Goal: Transaction & Acquisition: Purchase product/service

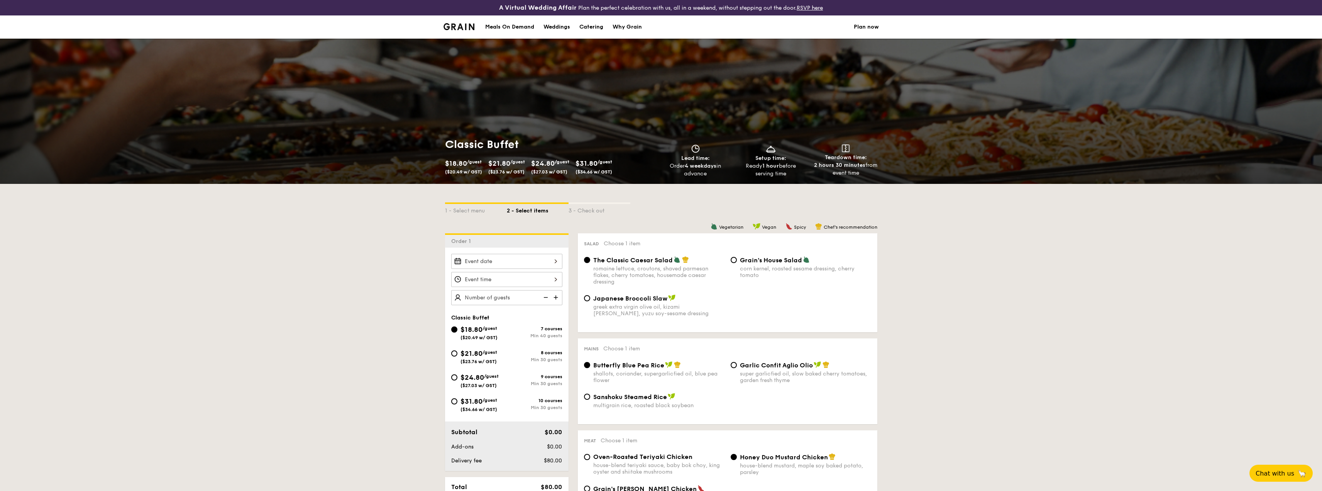
scroll to position [39, 0]
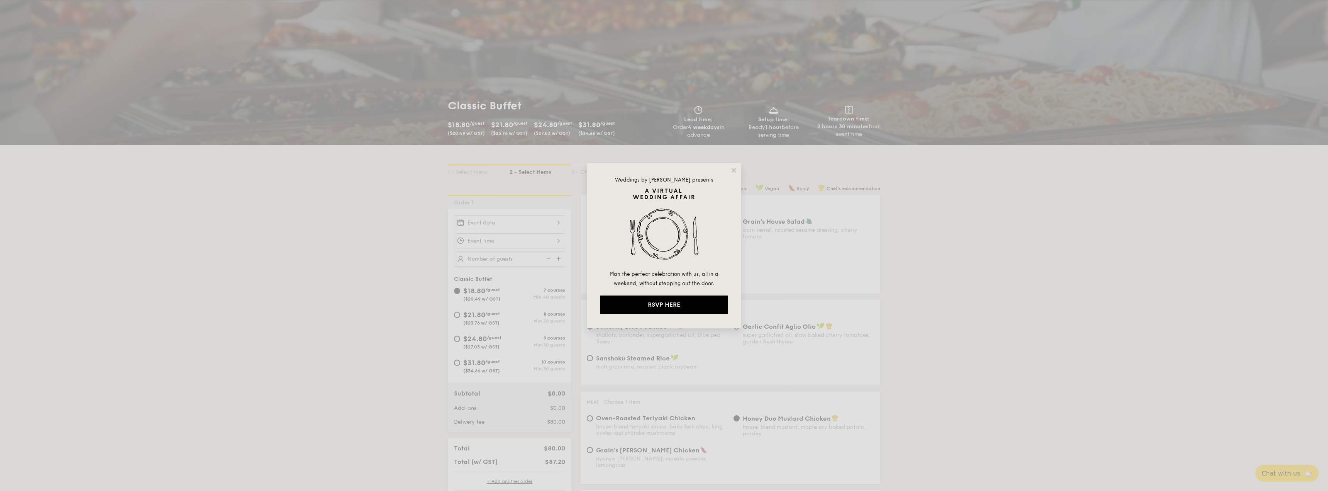
click at [739, 168] on div "Weddings by [PERSON_NAME] presents Plan the perfect celebration with us, all in…" at bounding box center [664, 245] width 154 height 165
click at [731, 174] on div "Weddings by [PERSON_NAME] presents Plan the perfect celebration with us, all in…" at bounding box center [664, 245] width 154 height 165
click at [735, 170] on icon at bounding box center [734, 170] width 7 height 7
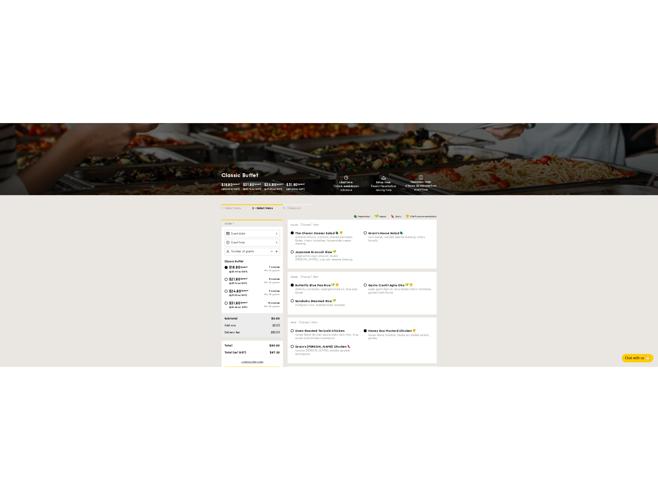
scroll to position [77, 0]
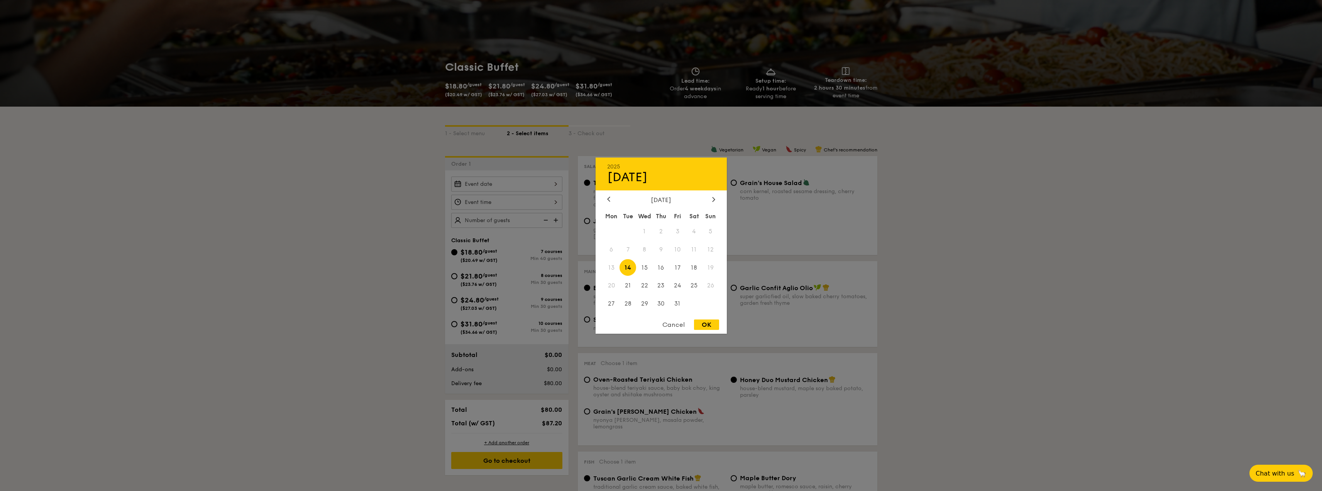
click at [525, 181] on div "2025 Oct [DATE] Tue Wed Thu Fri Sat Sun 1 2 3 4 5 6 7 8 9 10 11 12 13 14 15 16 …" at bounding box center [506, 183] width 111 height 15
click at [675, 322] on div "Cancel" at bounding box center [674, 324] width 38 height 10
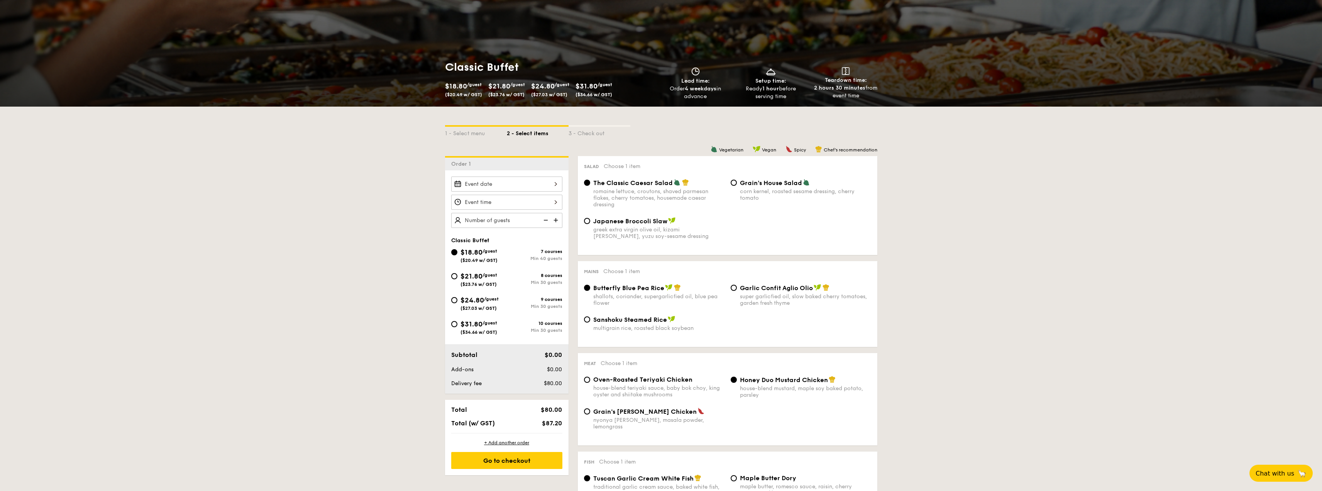
click at [511, 185] on div at bounding box center [506, 183] width 111 height 15
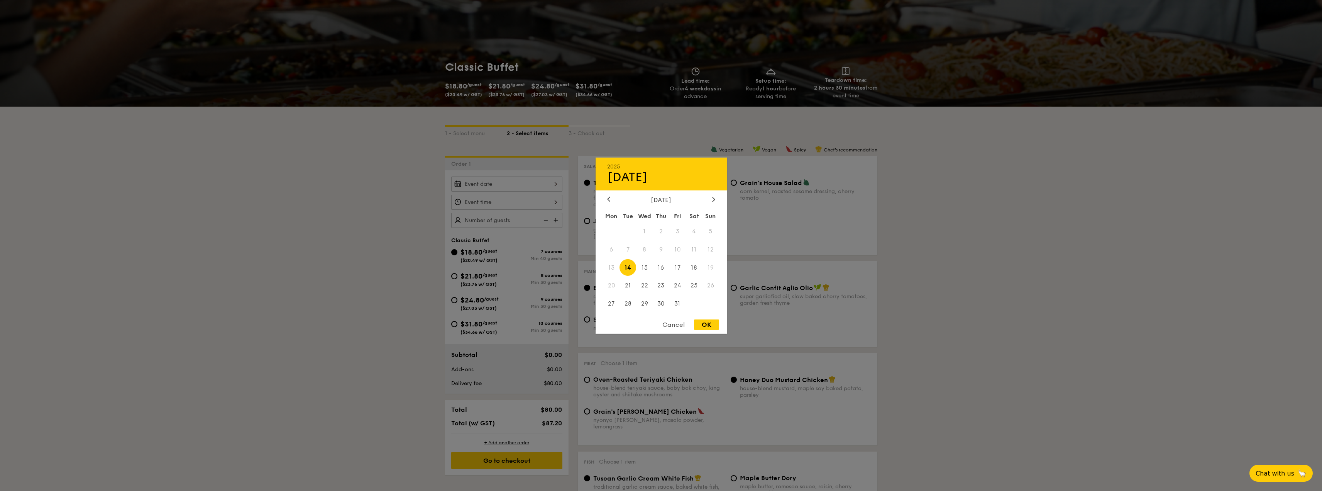
click at [710, 201] on div "[DATE]" at bounding box center [661, 199] width 108 height 7
click at [713, 201] on icon at bounding box center [713, 199] width 3 height 5
click at [671, 323] on div "Cancel" at bounding box center [674, 324] width 38 height 10
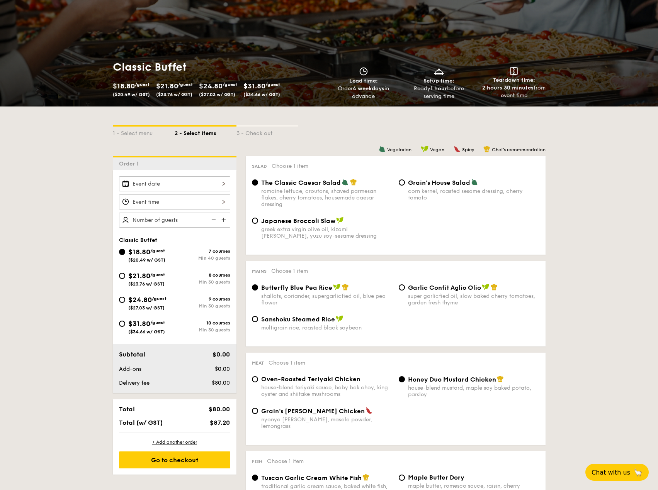
click at [412, 183] on span "Grain's House Salad" at bounding box center [439, 182] width 62 height 7
click at [405, 183] on input "Grain's House Salad corn kernel, roasted sesame dressing, cherry tomato" at bounding box center [401, 183] width 6 height 6
radio input "true"
click at [285, 217] on div "Japanese Broccoli Slaw" at bounding box center [326, 221] width 131 height 8
click at [258, 218] on input "Japanese Broccoli Slaw greek extra virgin olive oil, kizami [PERSON_NAME], yuzu…" at bounding box center [255, 221] width 6 height 6
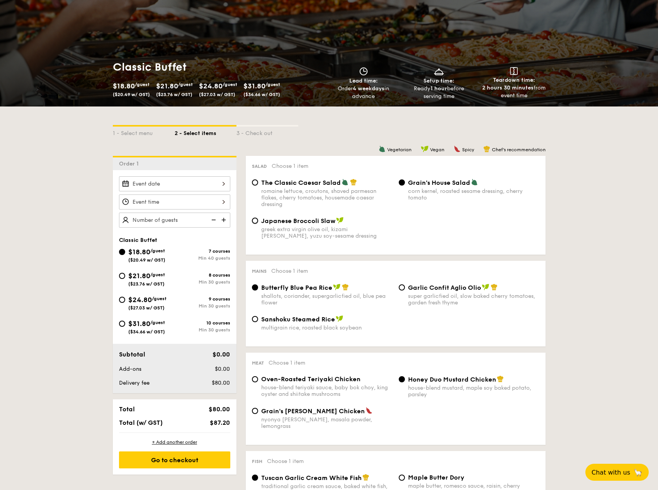
radio input "true"
click at [341, 178] on div "Salad Choose 1 item The Classic Caesar Salad romaine lettuce, croutons, shaved …" at bounding box center [396, 205] width 300 height 99
drag, startPoint x: 422, startPoint y: 188, endPoint x: 422, endPoint y: 182, distance: 5.8
click at [423, 188] on div "corn kernel, roasted sesame dressing, cherry tomato" at bounding box center [473, 194] width 131 height 13
click at [405, 186] on input "Grain's House Salad corn kernel, roasted sesame dressing, cherry tomato" at bounding box center [401, 183] width 6 height 6
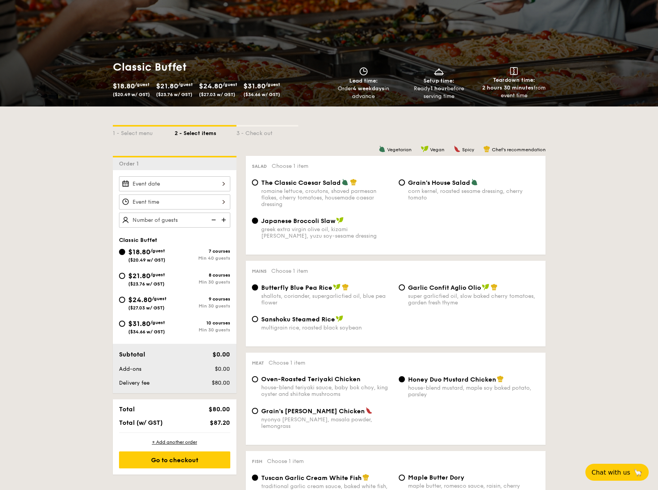
radio input "true"
drag, startPoint x: 262, startPoint y: 287, endPoint x: 332, endPoint y: 290, distance: 69.9
click at [332, 290] on div "Butterfly Blue Pea Rice" at bounding box center [326, 288] width 131 height 8
copy span "Butterfly Blue Pea Rice"
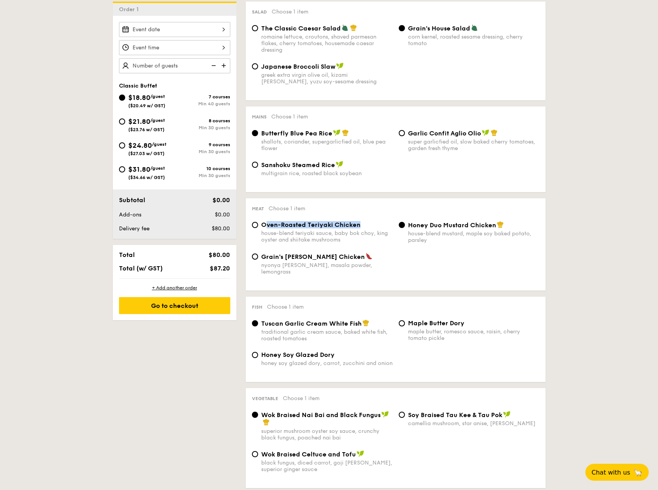
drag, startPoint x: 364, startPoint y: 224, endPoint x: 264, endPoint y: 227, distance: 100.0
click at [264, 227] on div "Oven-Roasted Teriyaki Chicken" at bounding box center [326, 224] width 131 height 7
drag, startPoint x: 408, startPoint y: 227, endPoint x: 493, endPoint y: 226, distance: 85.3
click at [493, 226] on span "Honey Duo Mustard Chicken" at bounding box center [452, 225] width 88 height 7
copy span "Honey Duo Mustard Chicken"
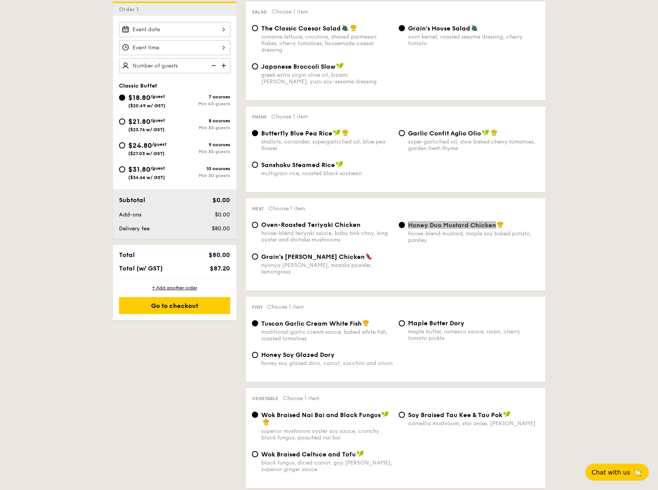
scroll to position [270, 0]
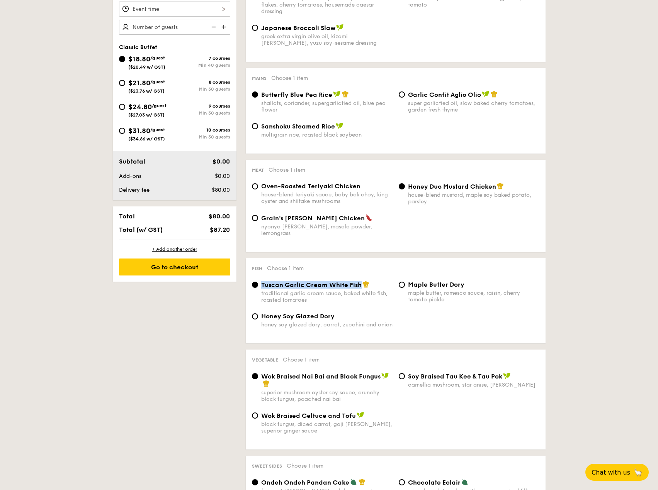
drag, startPoint x: 360, startPoint y: 278, endPoint x: 261, endPoint y: 281, distance: 99.3
click at [261, 281] on span "Tuscan Garlic Cream White Fish" at bounding box center [311, 284] width 100 height 7
copy span "Tuscan Garlic Cream White Fish"
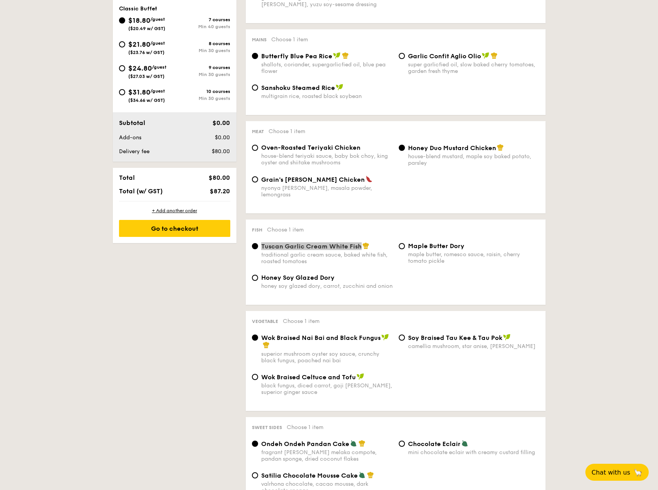
scroll to position [347, 0]
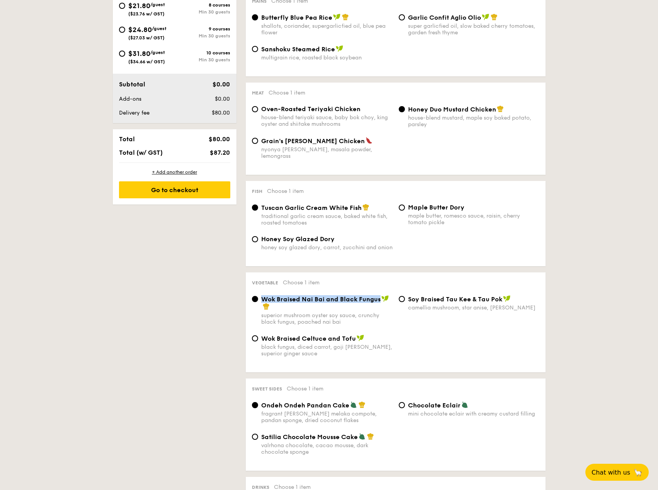
drag, startPoint x: 379, startPoint y: 294, endPoint x: 264, endPoint y: 290, distance: 115.5
click at [264, 296] on span "Wok Braised Nai Bai and Black Fungus" at bounding box center [320, 299] width 119 height 7
copy span "Wok Braised Nai Bai and Black Fungus"
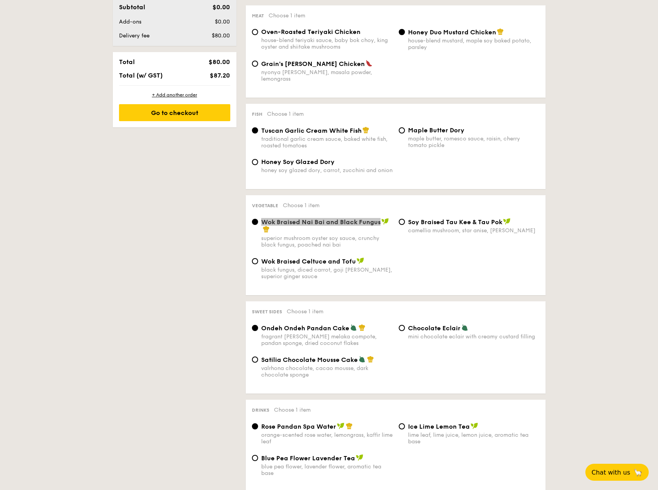
scroll to position [463, 0]
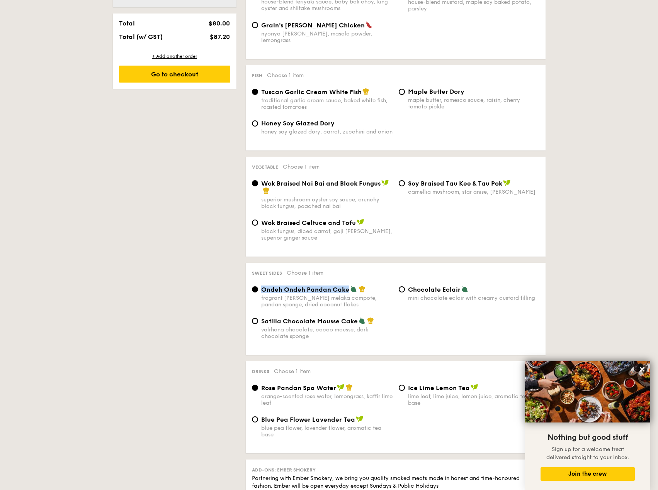
drag, startPoint x: 347, startPoint y: 283, endPoint x: 263, endPoint y: 285, distance: 84.6
click at [263, 286] on span "Ondeh Ondeh Pandan Cake" at bounding box center [305, 289] width 88 height 7
copy span "Ondeh Ondeh Pandan Cake"
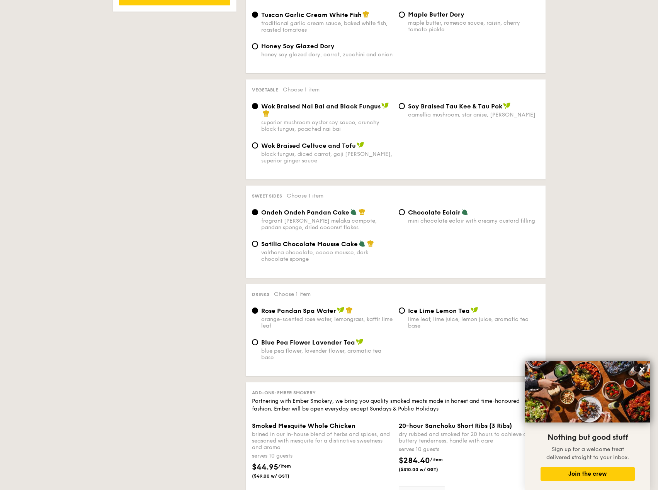
click at [429, 307] on span "Ice Lime Lemon Tea" at bounding box center [439, 310] width 62 height 7
click at [405, 308] on input "Ice Lime Lemon Tea lime leaf, lime juice, lemon juice, aromatic tea base" at bounding box center [401, 311] width 6 height 6
radio input "true"
drag, startPoint x: 467, startPoint y: 306, endPoint x: 408, endPoint y: 305, distance: 59.5
click at [408, 307] on span "Ice Lime Lemon Tea" at bounding box center [439, 310] width 62 height 7
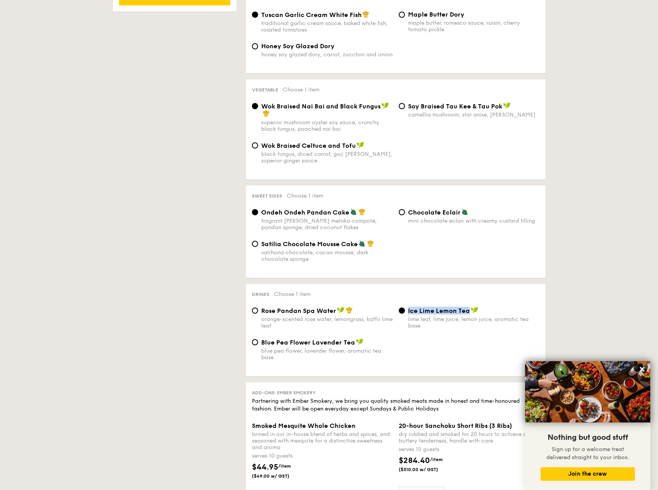
copy span "Ice Lime Lemon Tea"
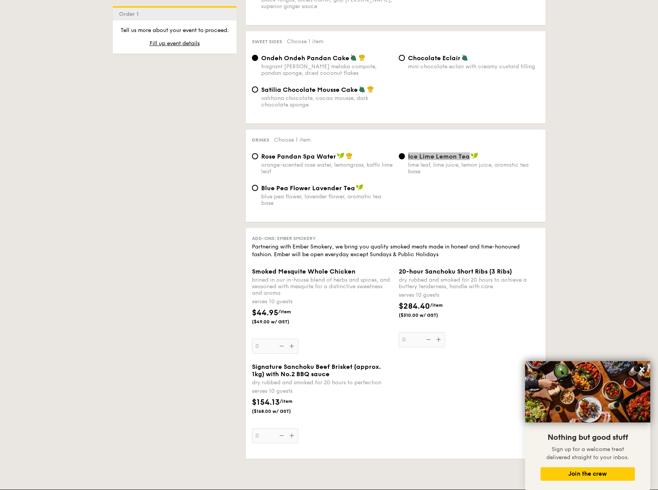
scroll to position [888, 0]
